Goal: Task Accomplishment & Management: Use online tool/utility

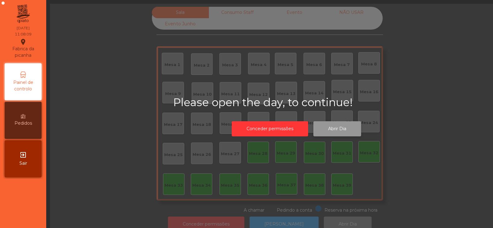
click at [344, 133] on button "Abrir Dia" at bounding box center [338, 128] width 48 height 15
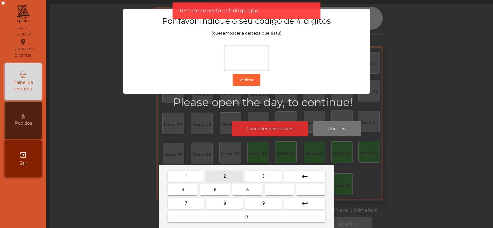
click at [225, 176] on span "2" at bounding box center [225, 176] width 2 height 5
click at [241, 188] on button "6" at bounding box center [248, 189] width 30 height 11
click at [196, 200] on button "7" at bounding box center [186, 203] width 36 height 11
click at [215, 187] on span "5" at bounding box center [215, 189] width 2 height 5
type input "****"
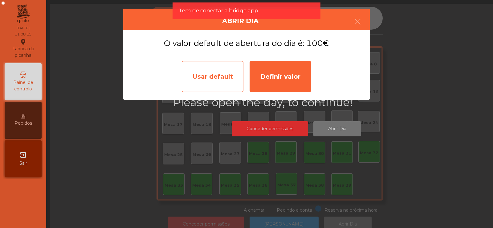
click at [219, 81] on div "Usar default" at bounding box center [213, 76] width 62 height 31
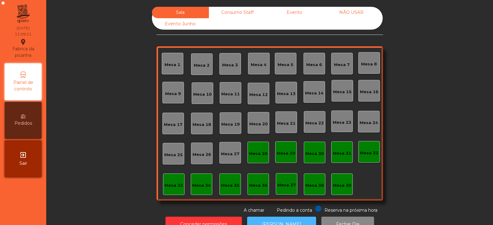
click at [278, 219] on button "[PERSON_NAME]" at bounding box center [281, 224] width 69 height 15
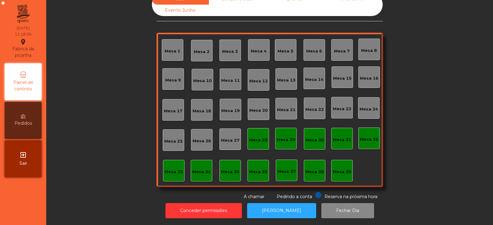
click at [288, 168] on div "Mesa 37" at bounding box center [287, 171] width 19 height 6
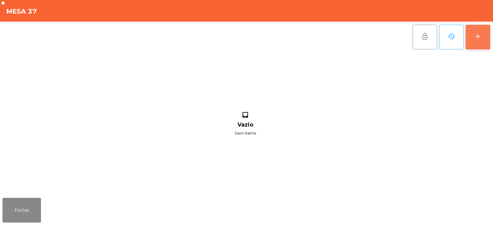
click at [479, 41] on button "add" at bounding box center [478, 37] width 25 height 25
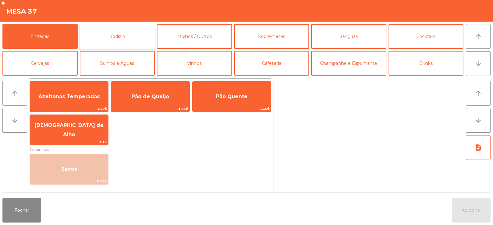
click at [118, 42] on button "Rodizio" at bounding box center [117, 36] width 75 height 25
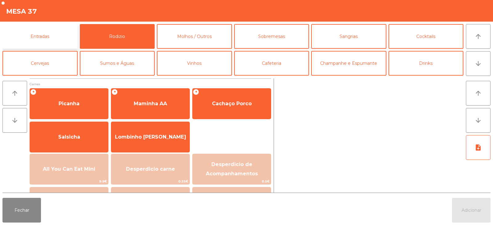
click at [66, 38] on button "Entradas" at bounding box center [39, 36] width 75 height 25
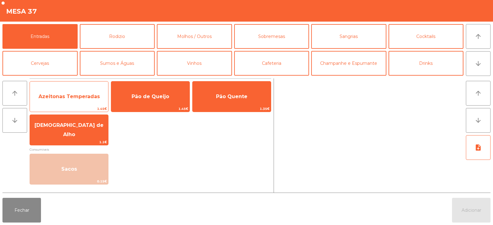
click at [68, 96] on span "Azeitonas Temperadas" at bounding box center [69, 96] width 61 height 6
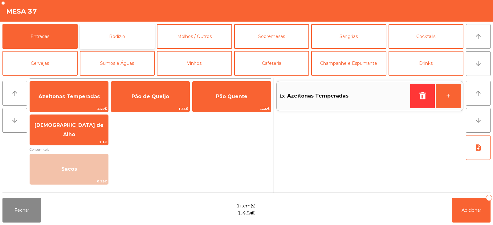
click at [124, 32] on button "Rodizio" at bounding box center [117, 36] width 75 height 25
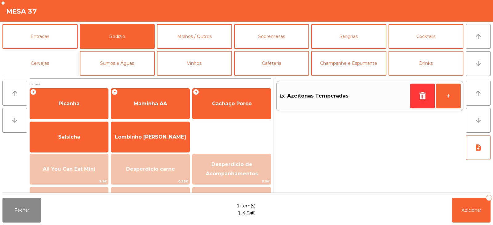
click at [65, 64] on button "Cervejas" at bounding box center [39, 63] width 75 height 25
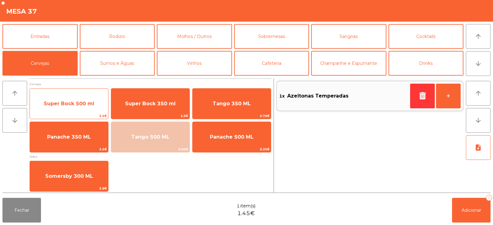
click at [78, 100] on span "Super Bock 500 ml" at bounding box center [69, 103] width 78 height 17
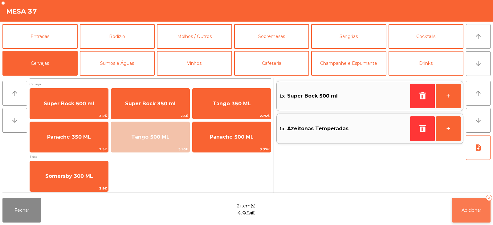
click at [478, 212] on span "Adicionar" at bounding box center [472, 210] width 20 height 6
